Goal: Find specific page/section: Find specific page/section

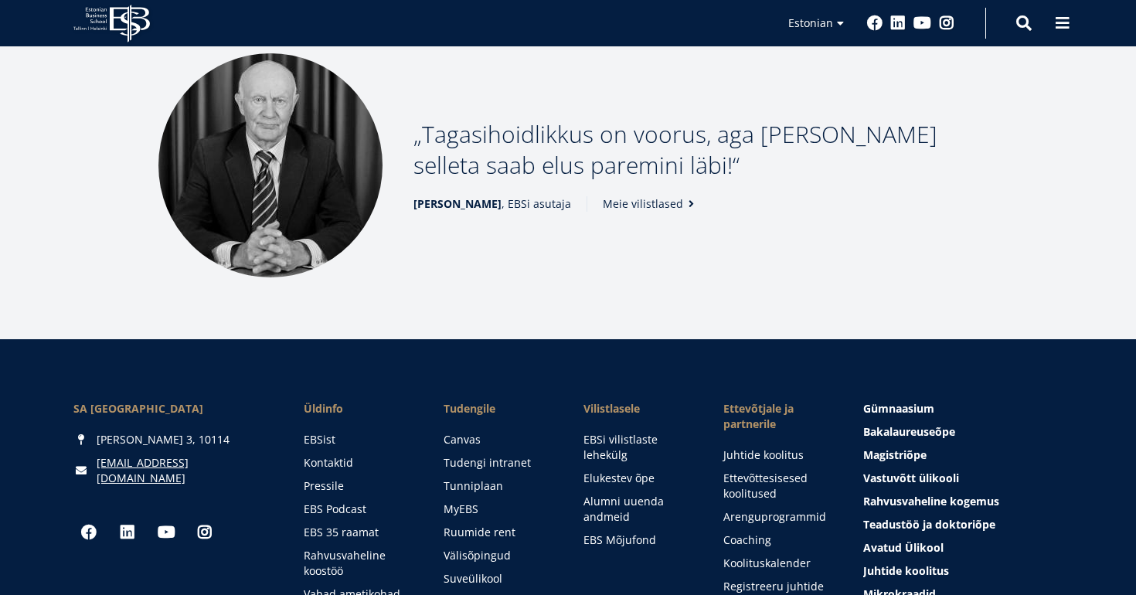
scroll to position [2242, 0]
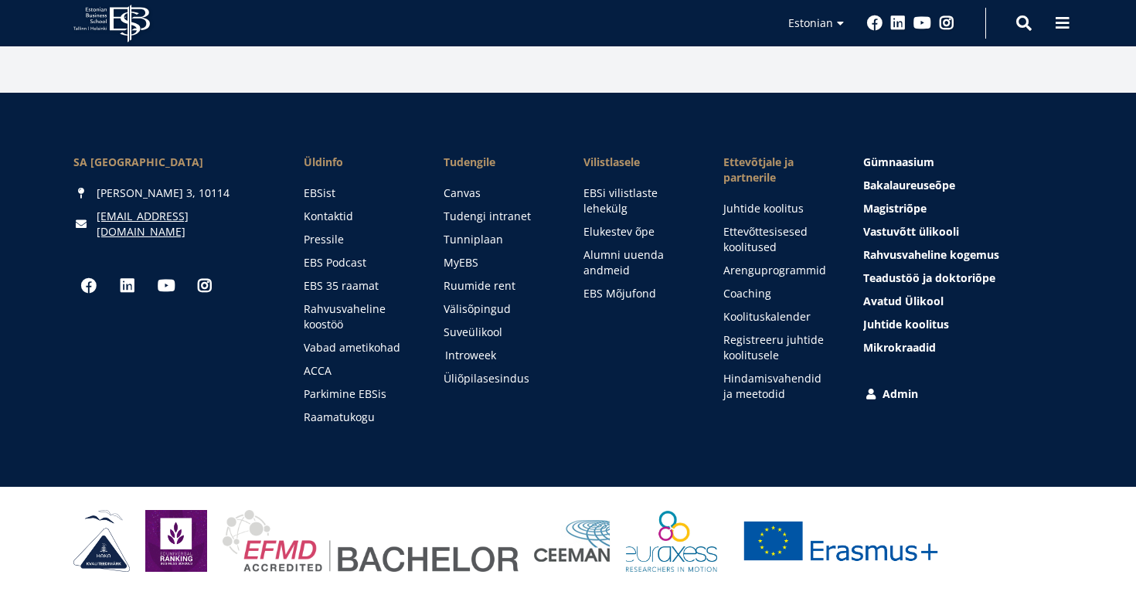
click at [471, 350] on link "Introweek" at bounding box center [499, 355] width 109 height 15
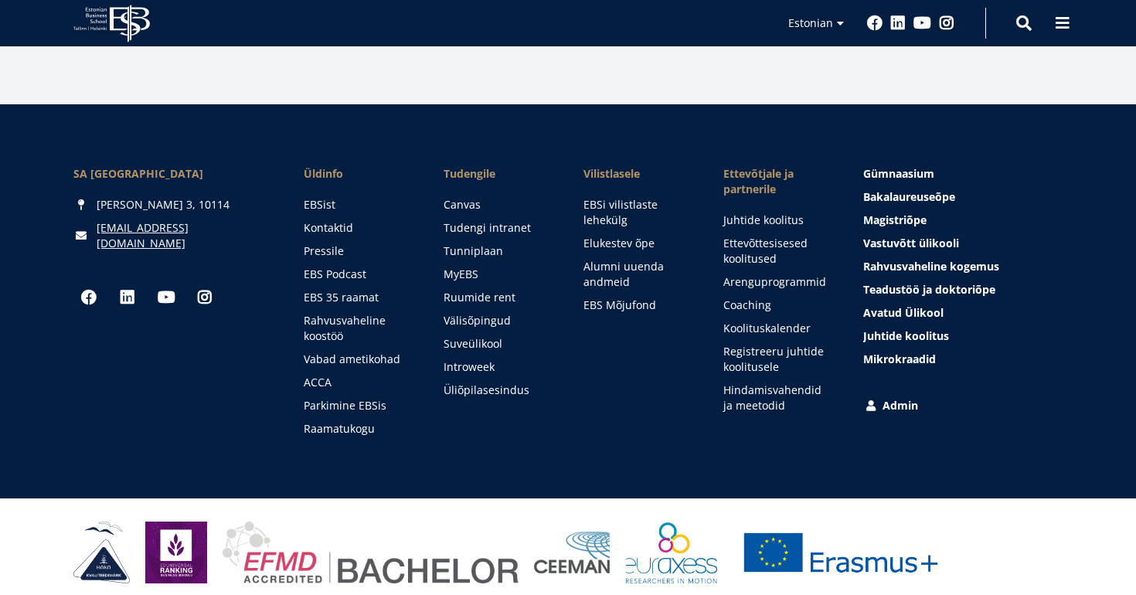
scroll to position [2242, 0]
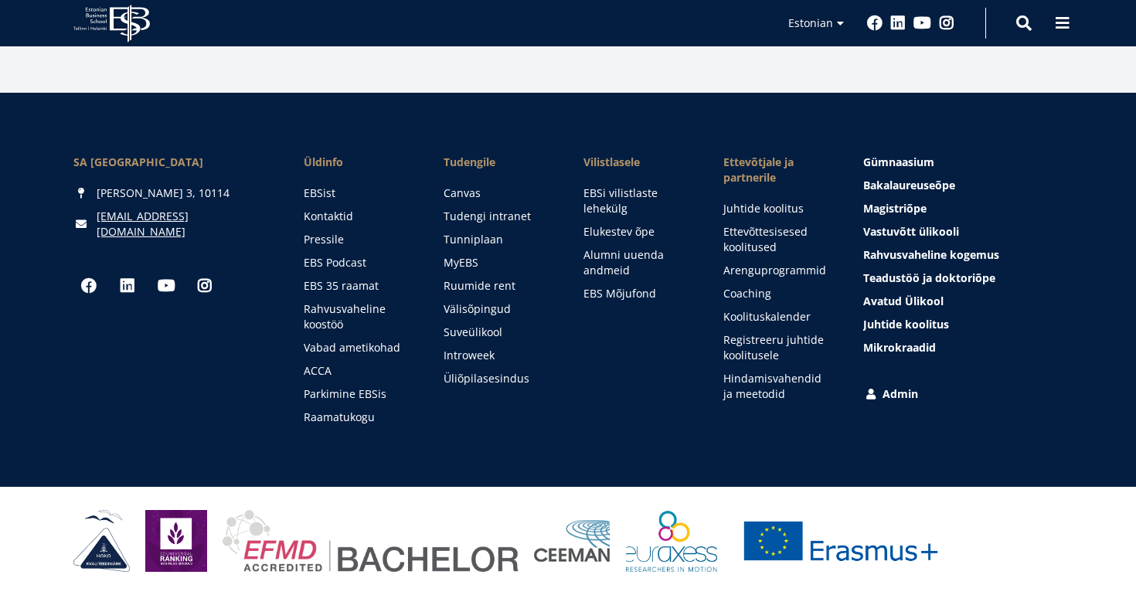
click at [476, 347] on ul "Canvas Tudengi intranet Tunniplaan MyEBS Ruumide rent Välisõpingud Suveülikool …" at bounding box center [498, 286] width 109 height 201
click at [476, 349] on link "Introweek" at bounding box center [499, 355] width 109 height 15
